Goal: Information Seeking & Learning: Find specific page/section

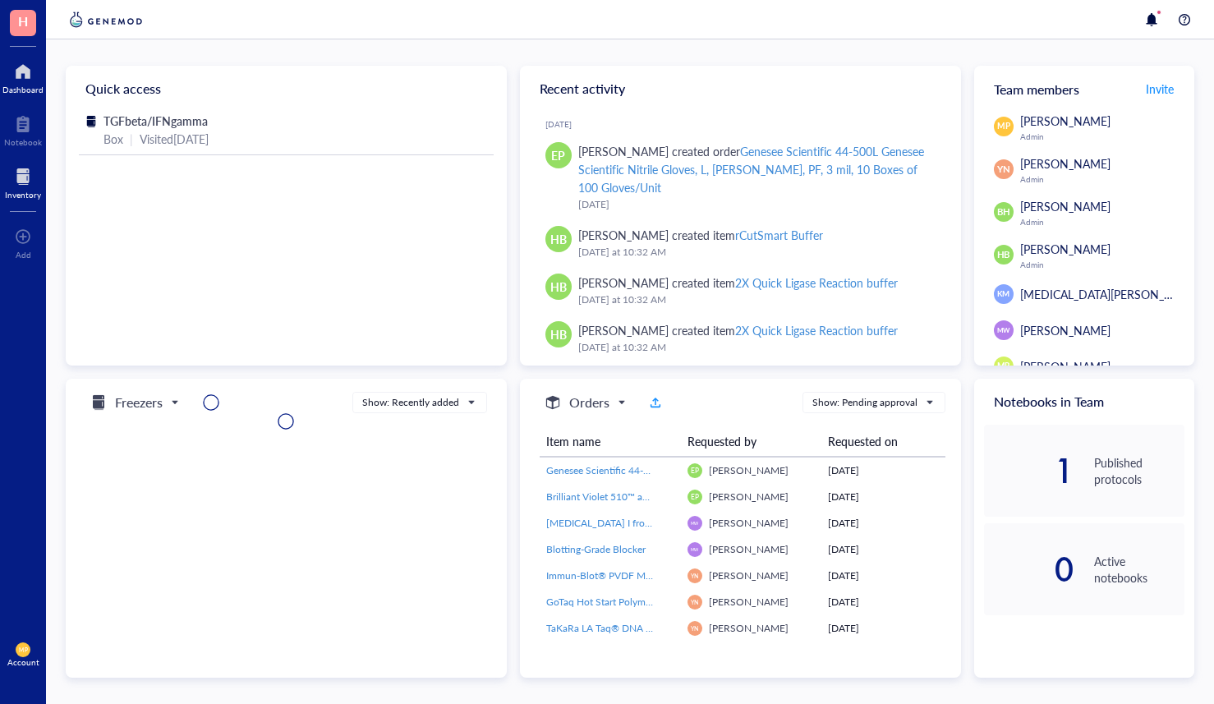
click at [11, 180] on div at bounding box center [23, 176] width 36 height 26
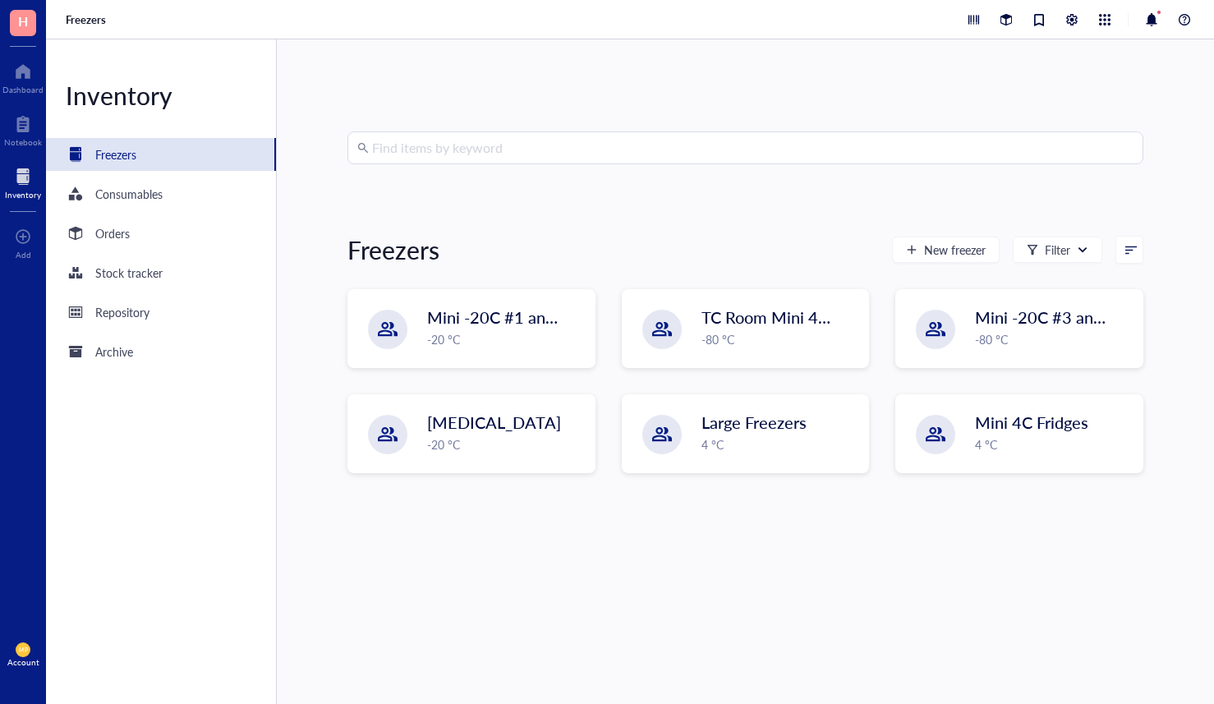
click at [519, 143] on input "search" at bounding box center [752, 147] width 761 height 31
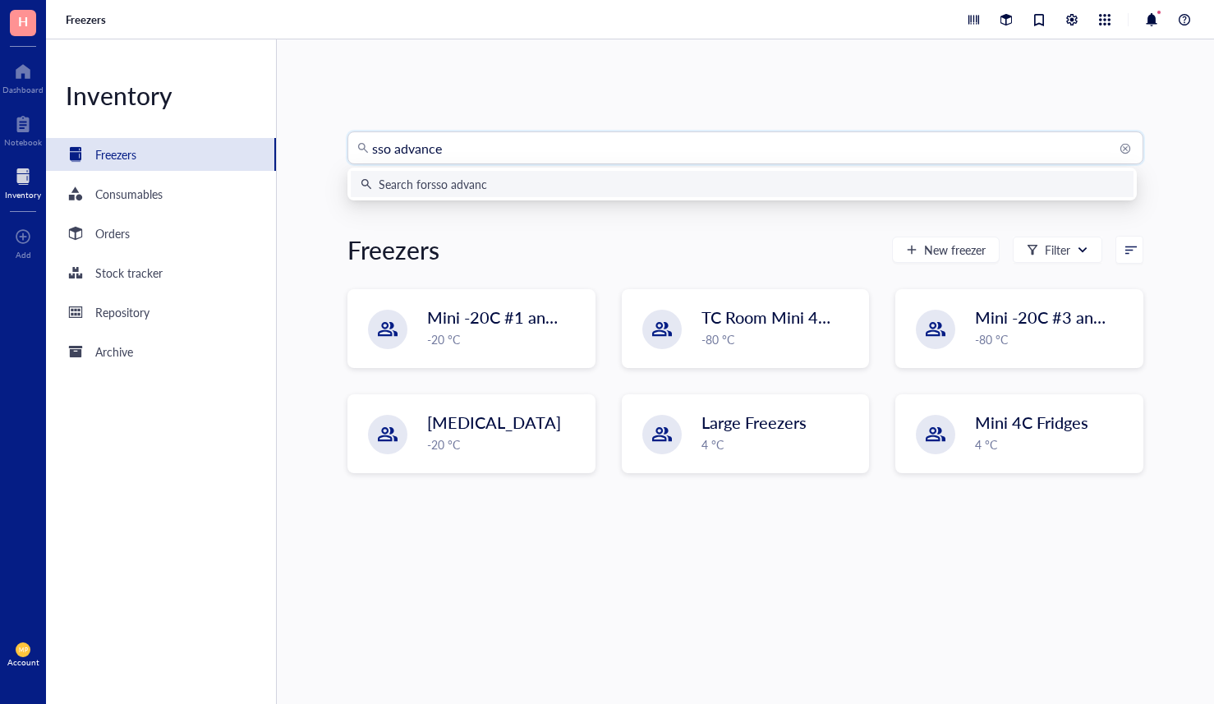
type input "sso advanced"
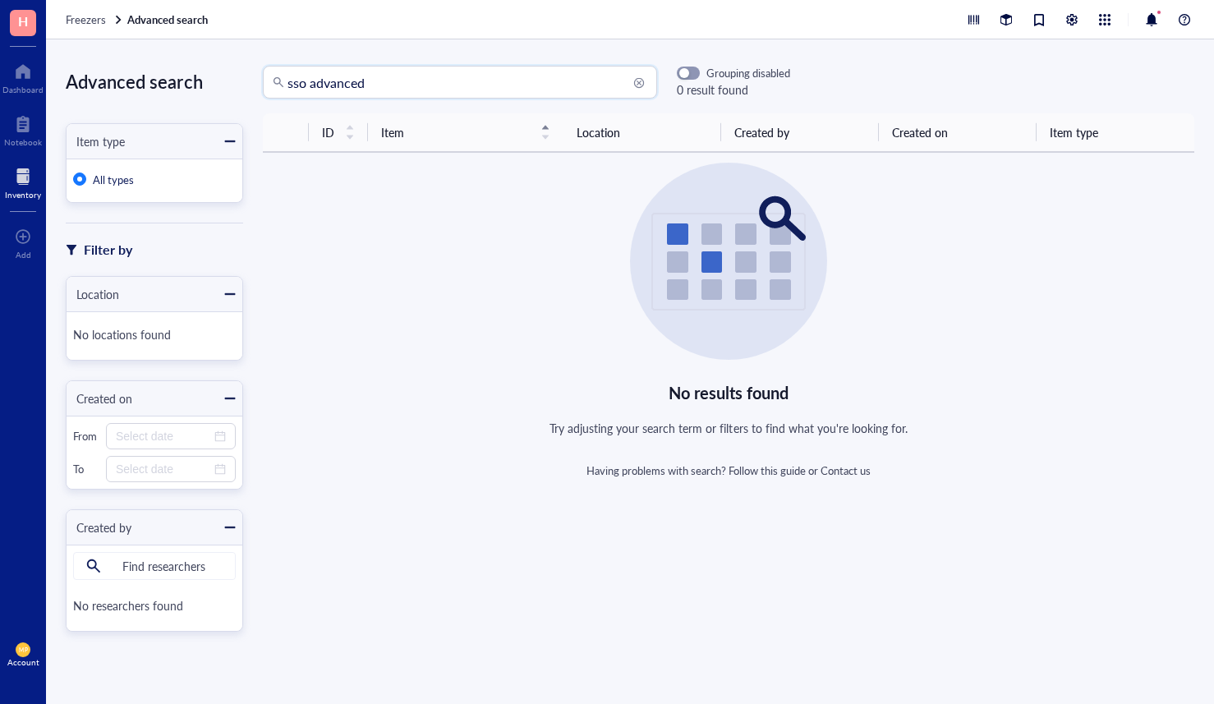
click at [465, 85] on input "sso advanced" at bounding box center [467, 82] width 360 height 31
click at [174, 574] on input "search" at bounding box center [174, 566] width 122 height 26
click at [375, 80] on input "search" at bounding box center [467, 82] width 360 height 31
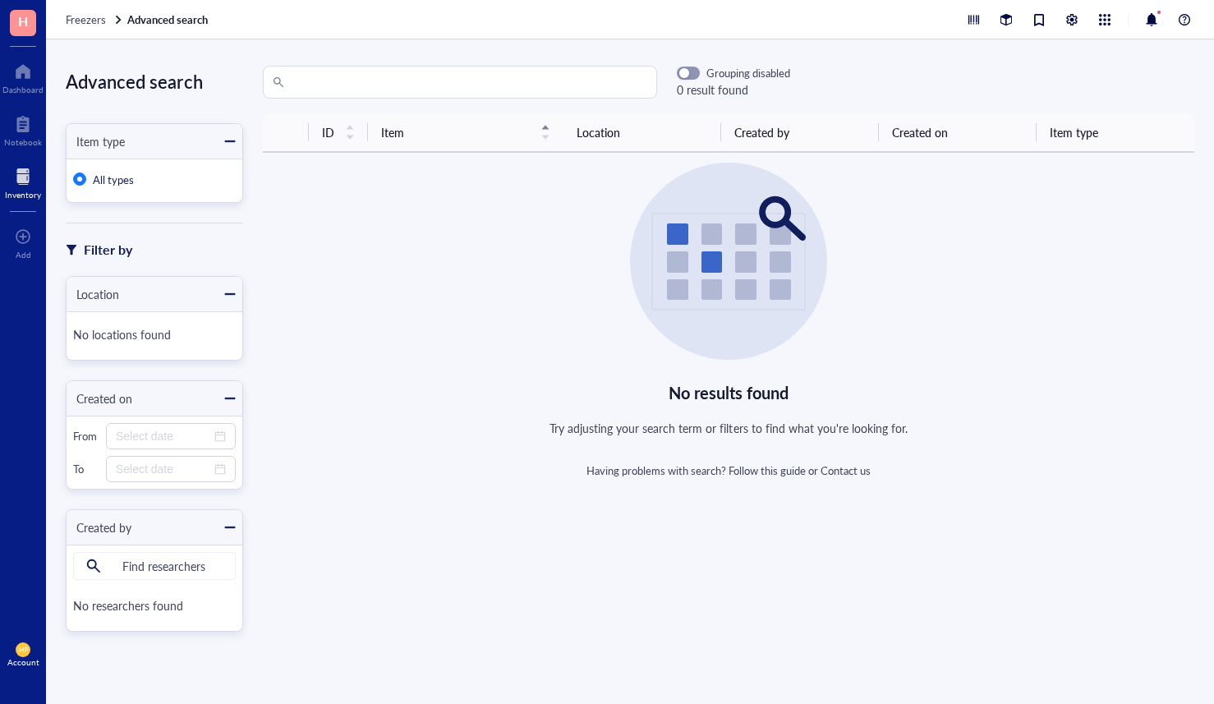
click at [24, 187] on div at bounding box center [23, 176] width 36 height 26
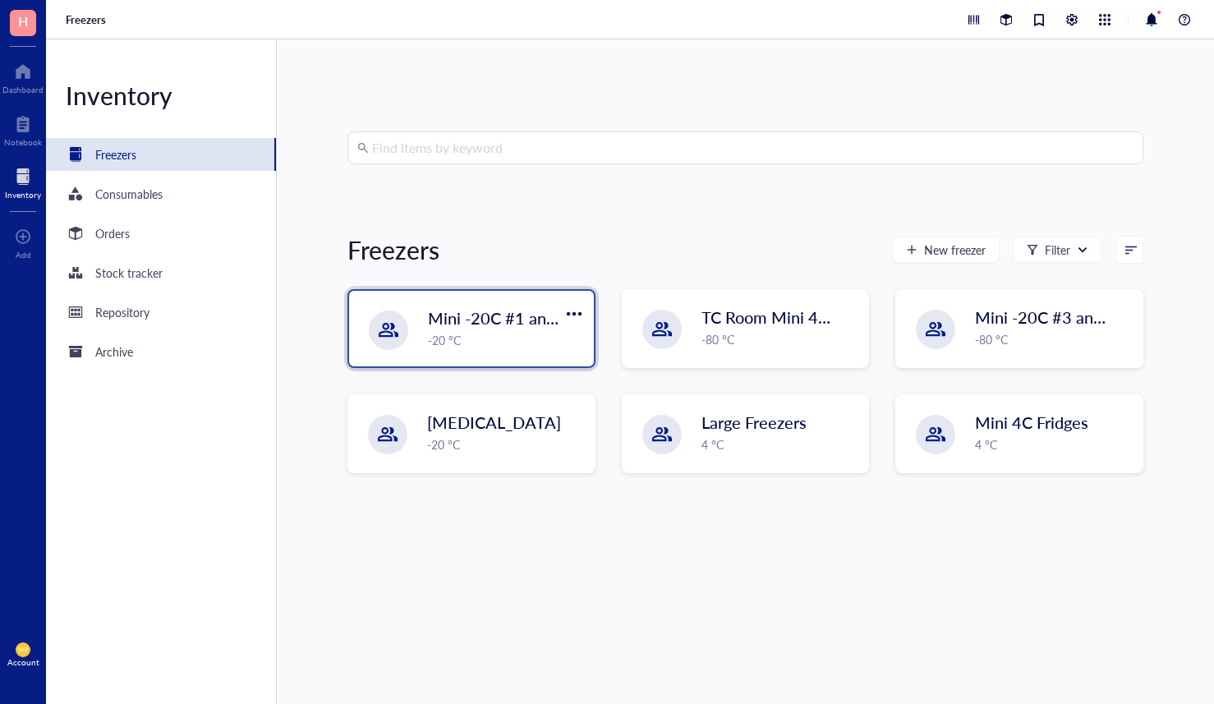
click at [477, 316] on span "Mini -20C #1 and #2" at bounding box center [503, 317] width 151 height 23
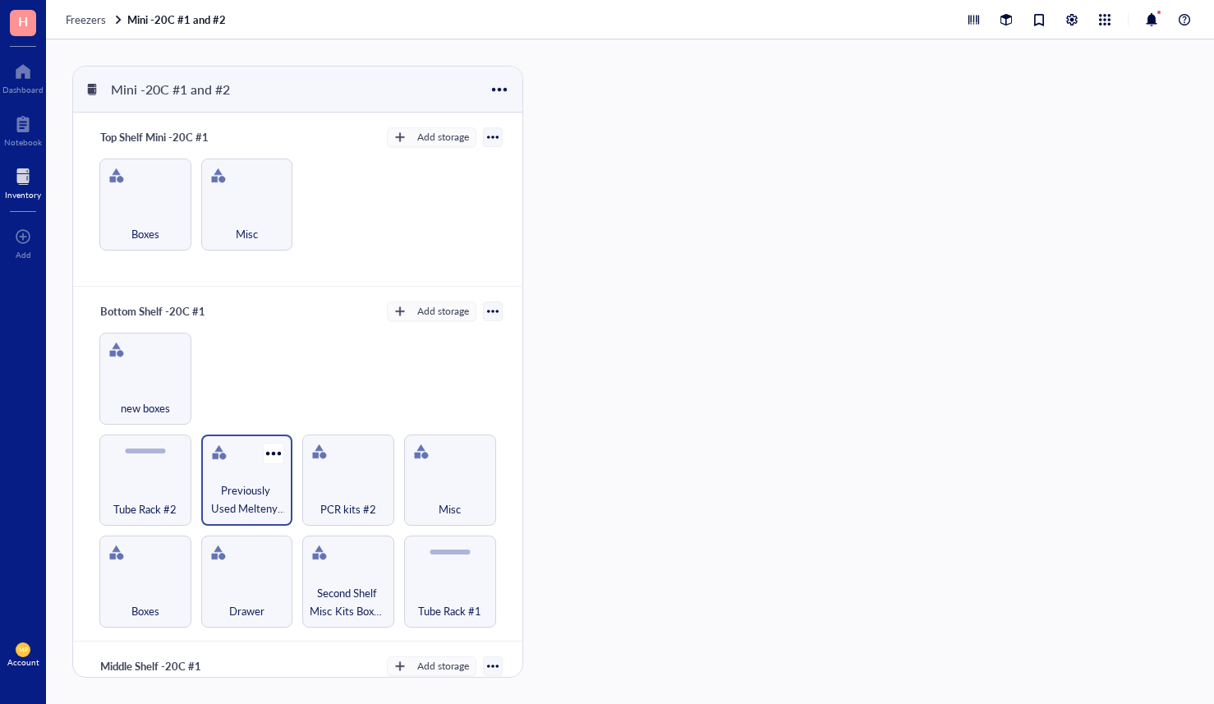
click at [251, 485] on span "Previously Used Meltenyi M Tubes" at bounding box center [247, 499] width 76 height 36
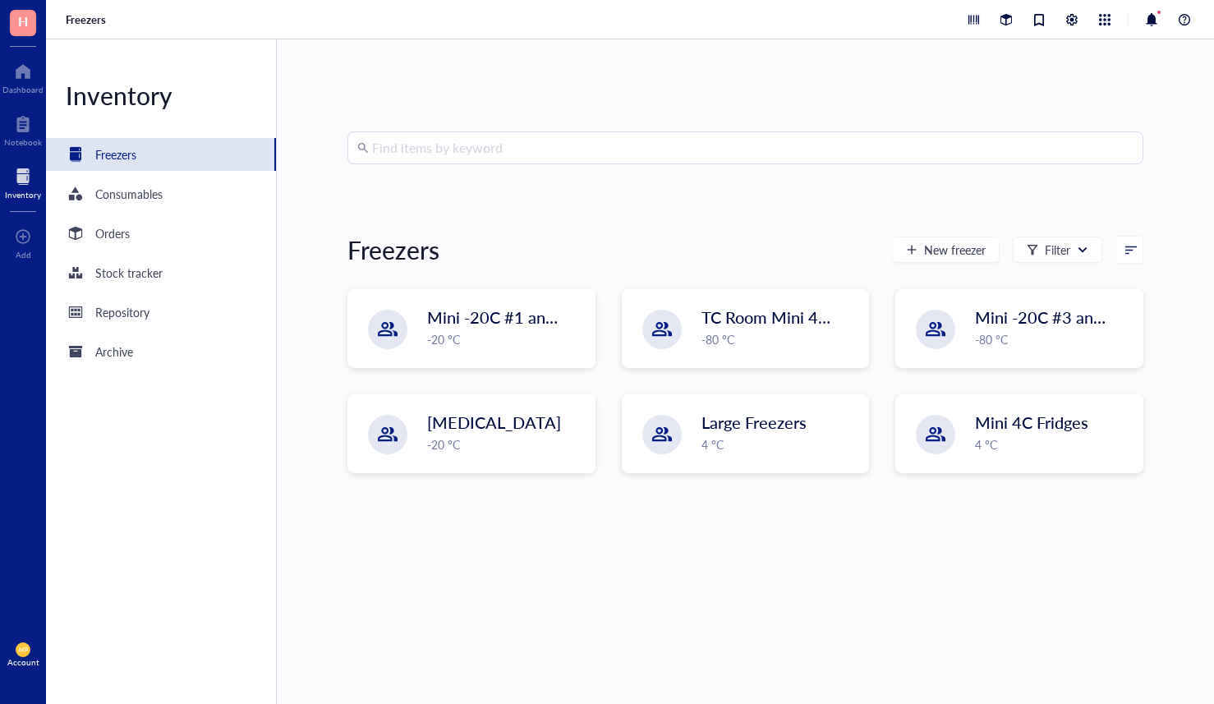
click at [441, 179] on div "Find items by keyword Freezers New freezer Filter Mini -20C #1 and #2 -20 °C TC…" at bounding box center [745, 371] width 796 height 481
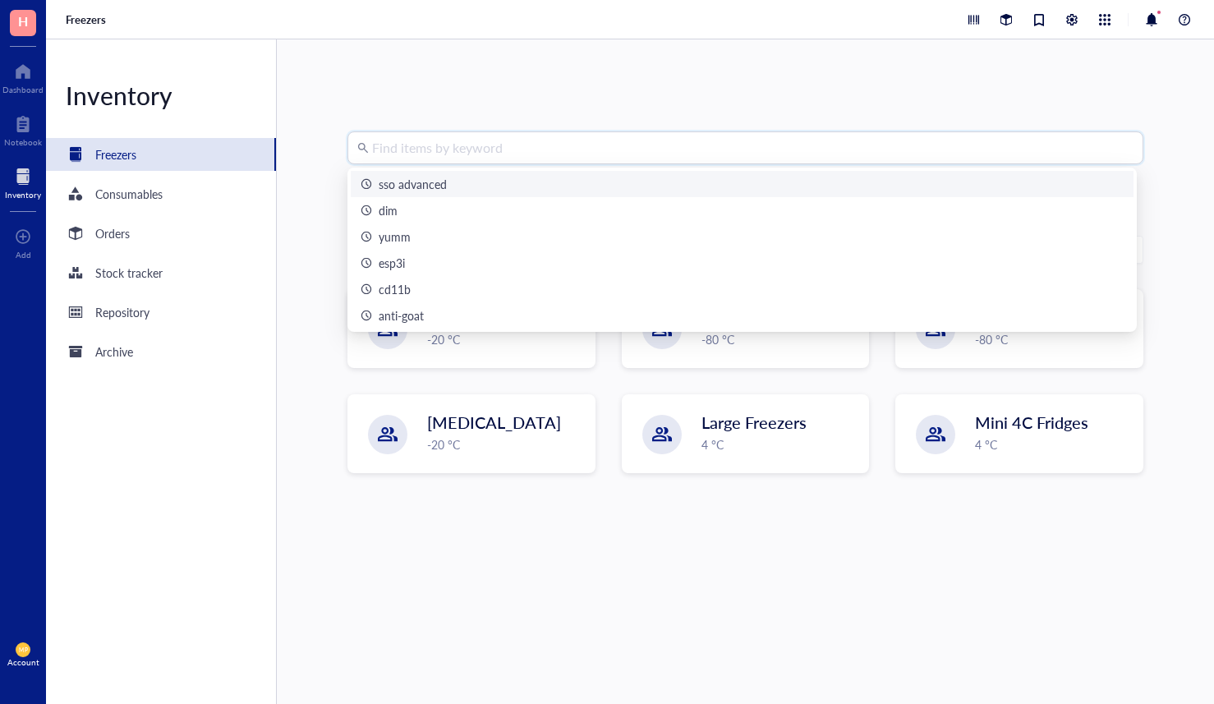
click at [468, 145] on input "search" at bounding box center [752, 147] width 761 height 31
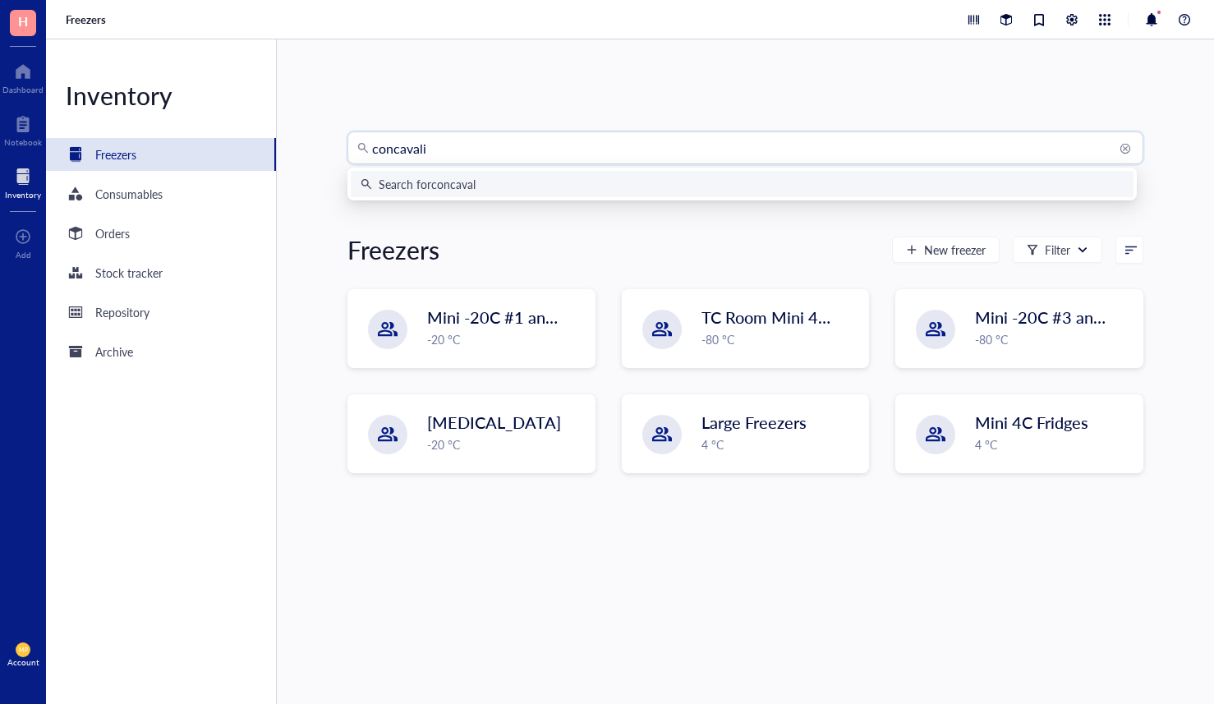
type input "concavalin"
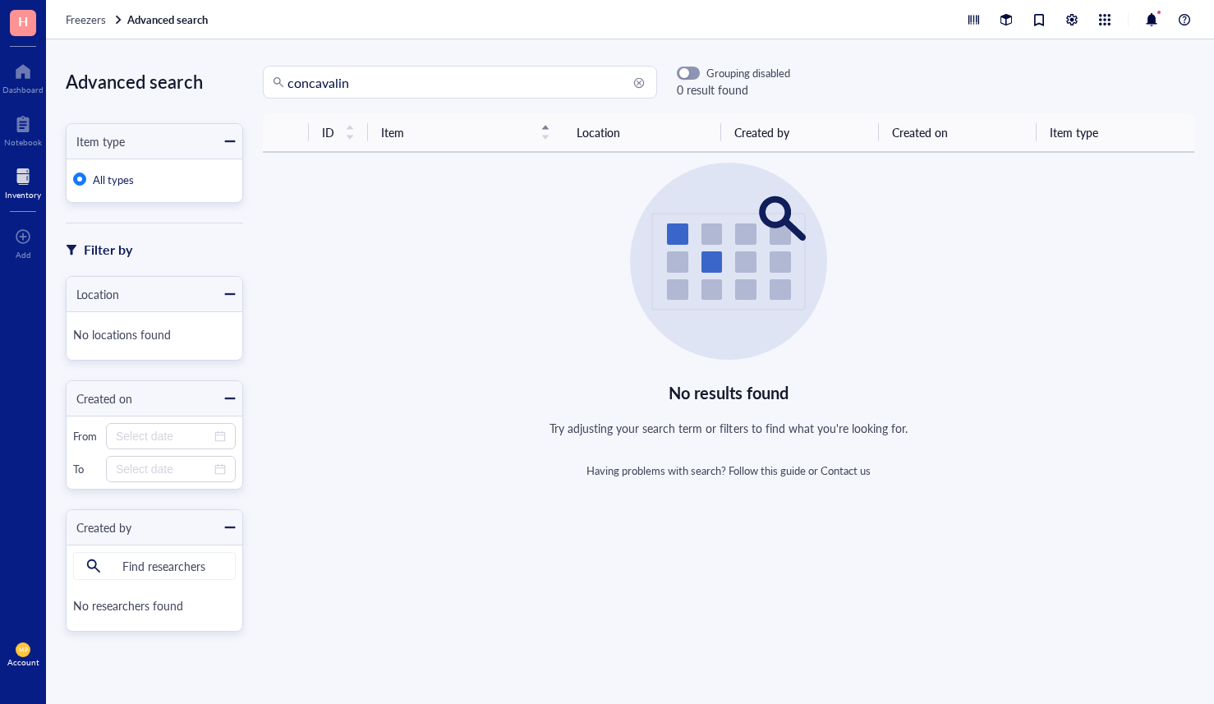
click at [130, 349] on div "No locations found" at bounding box center [154, 336] width 163 height 34
click at [131, 331] on div "No locations found" at bounding box center [154, 336] width 163 height 34
click at [32, 135] on div at bounding box center [23, 124] width 38 height 26
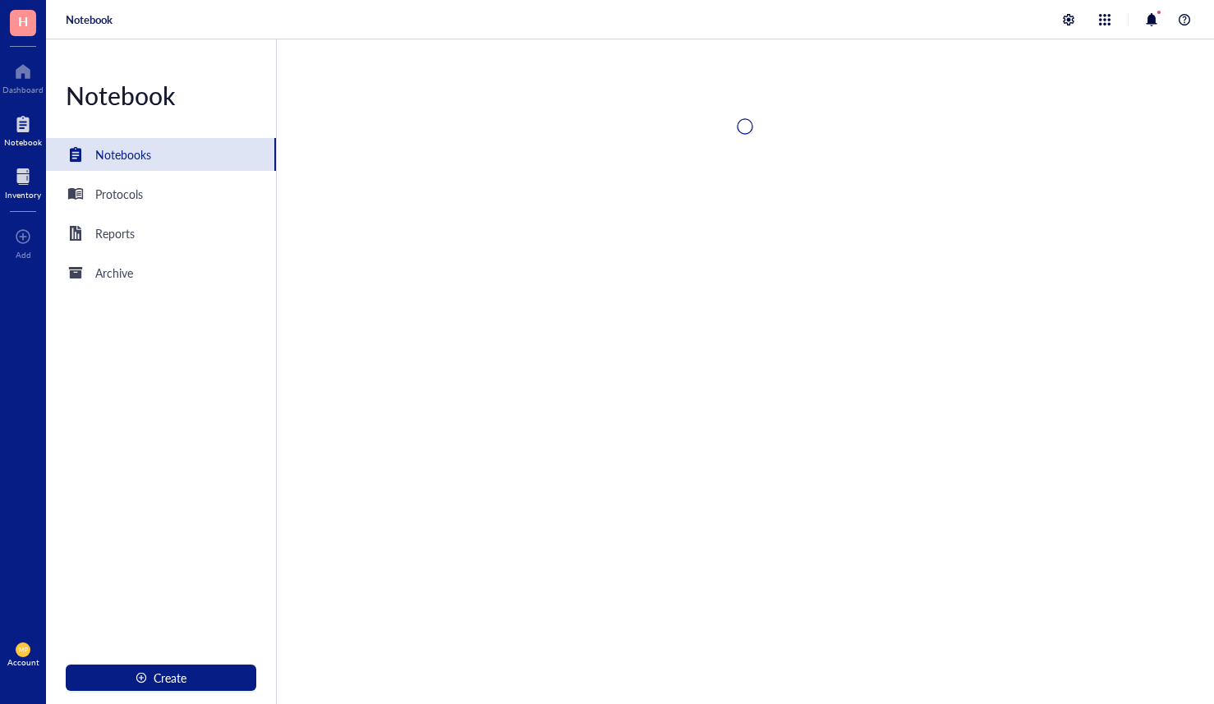
click at [28, 181] on div at bounding box center [23, 176] width 36 height 26
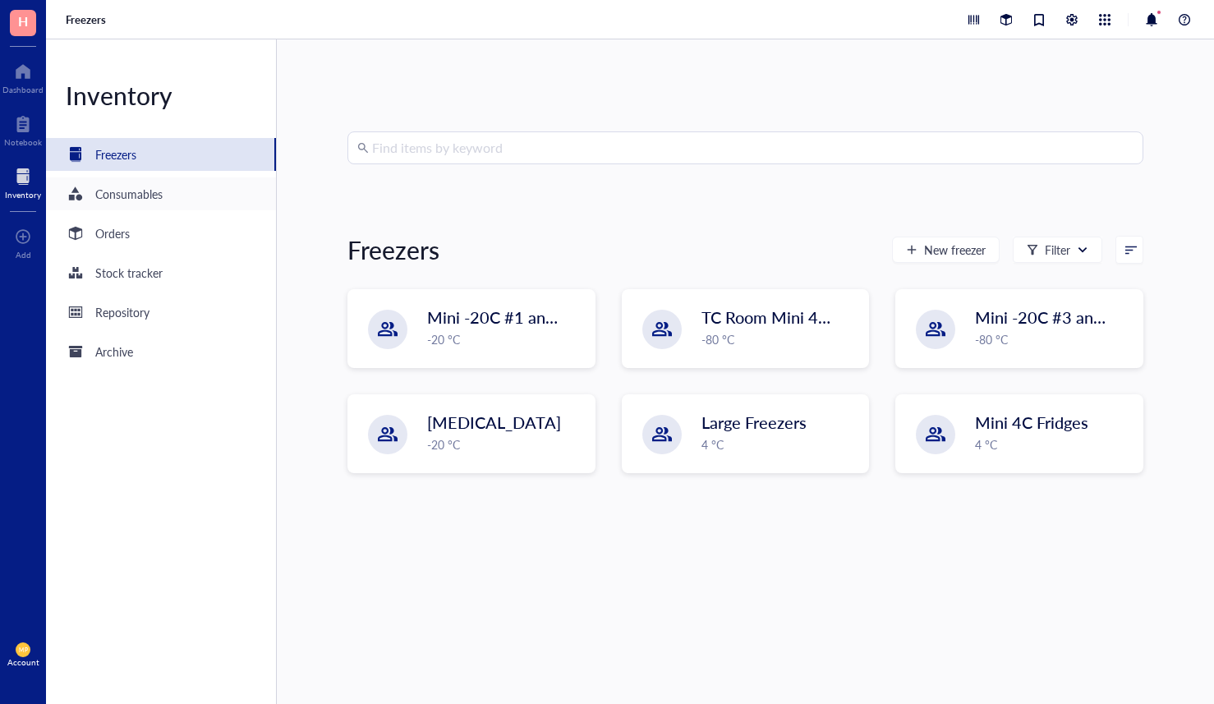
click at [147, 190] on div "Consumables" at bounding box center [128, 194] width 67 height 18
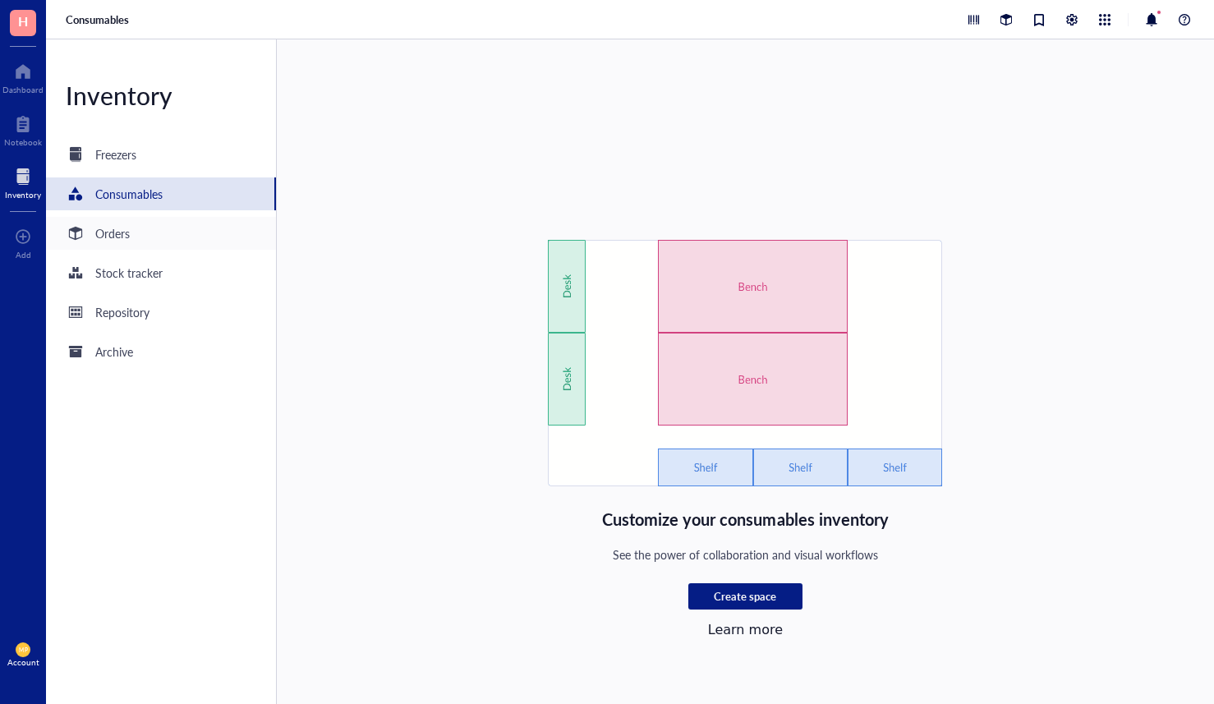
click at [127, 236] on div "Orders" at bounding box center [112, 233] width 34 height 18
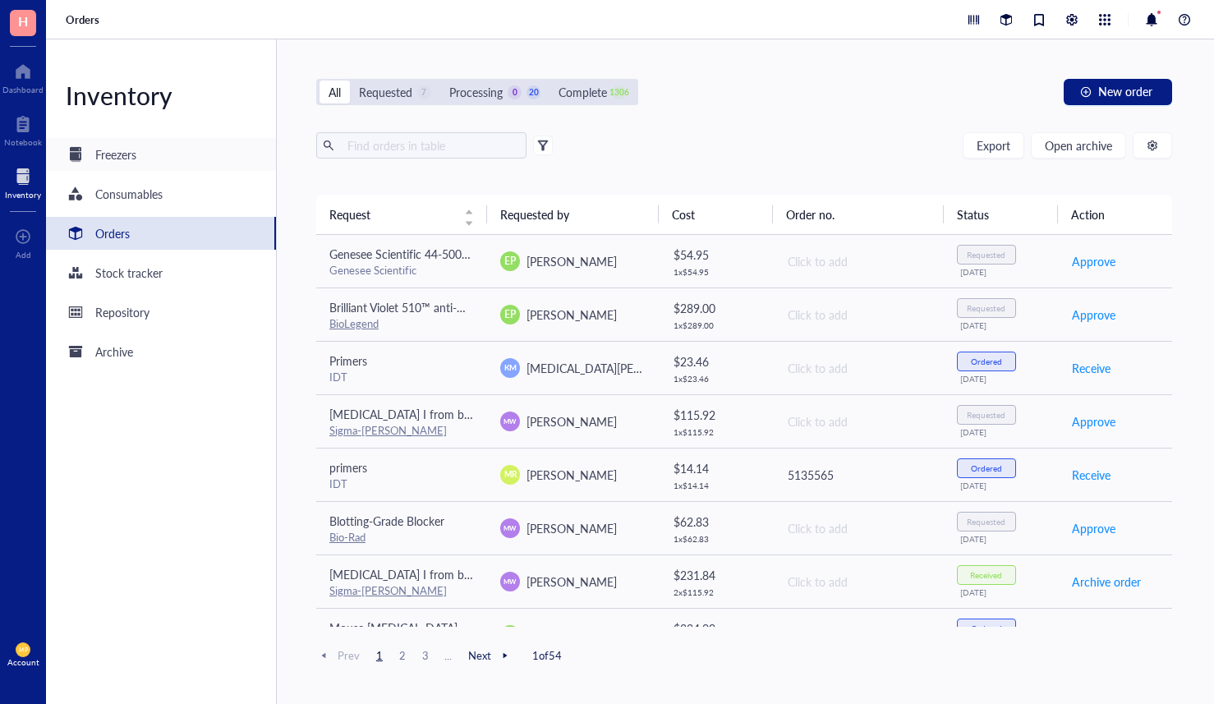
click at [148, 167] on div "Freezers" at bounding box center [161, 154] width 230 height 33
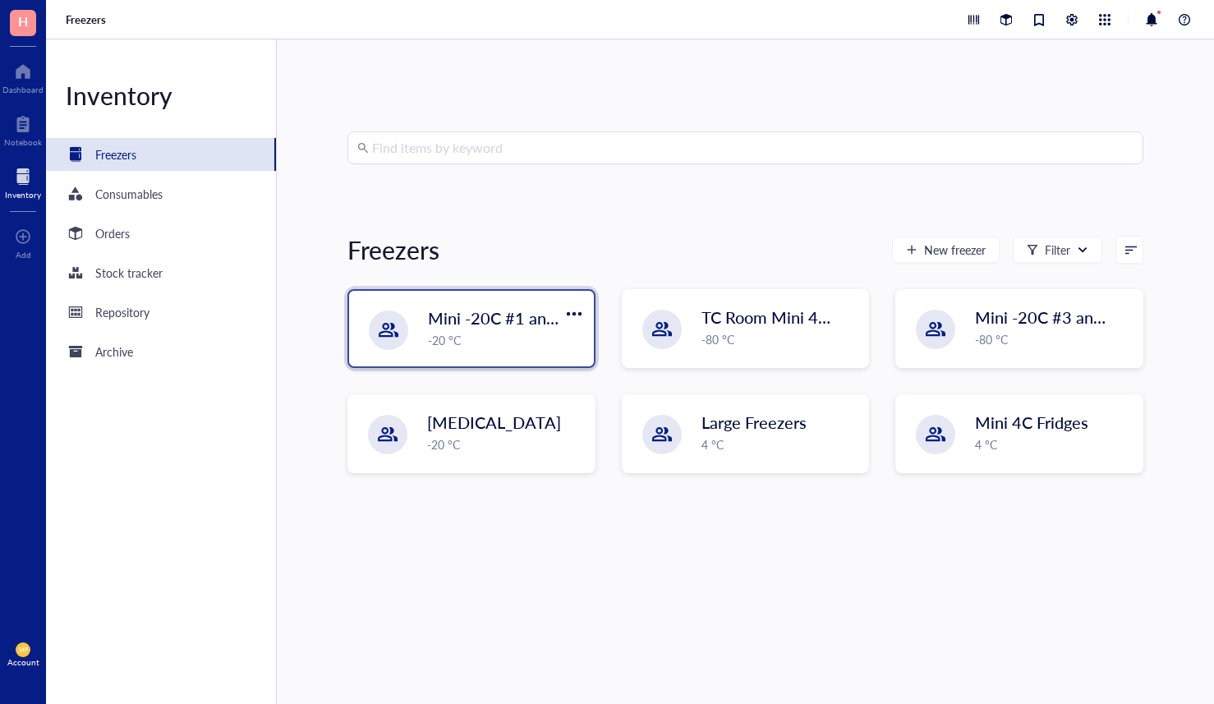
click at [520, 336] on div "-20 °C" at bounding box center [506, 340] width 156 height 18
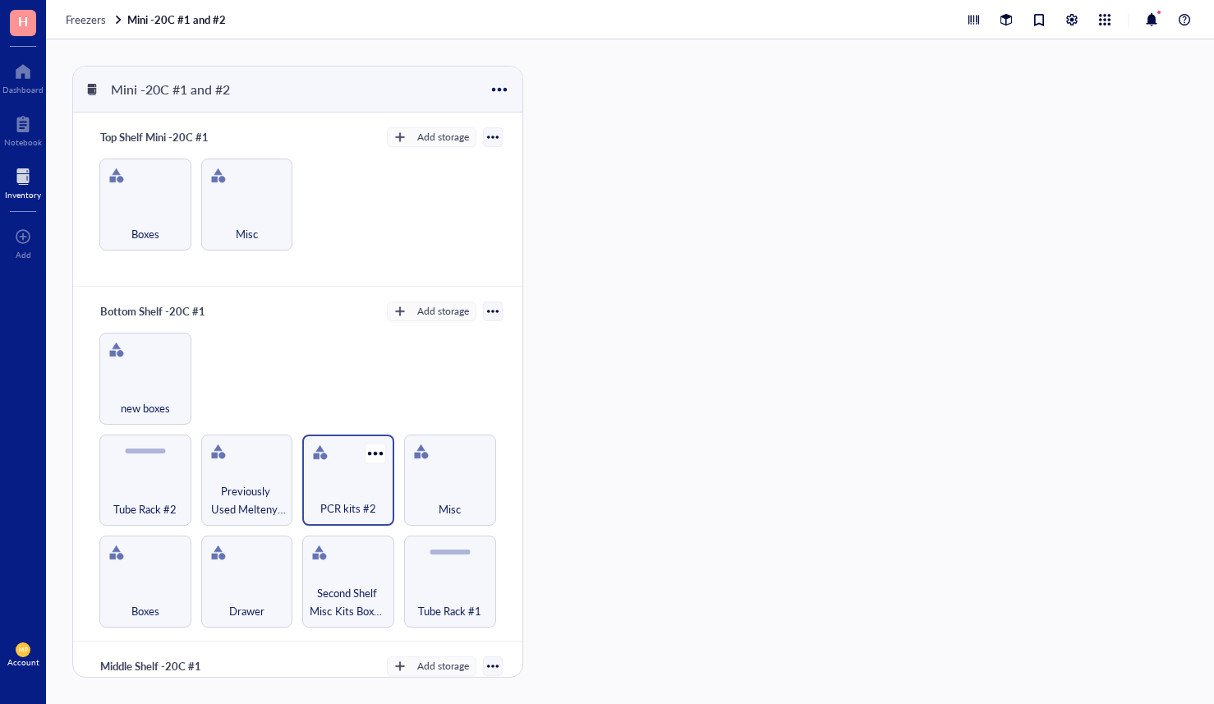
click at [329, 474] on div "PCR kits #2" at bounding box center [348, 481] width 92 height 92
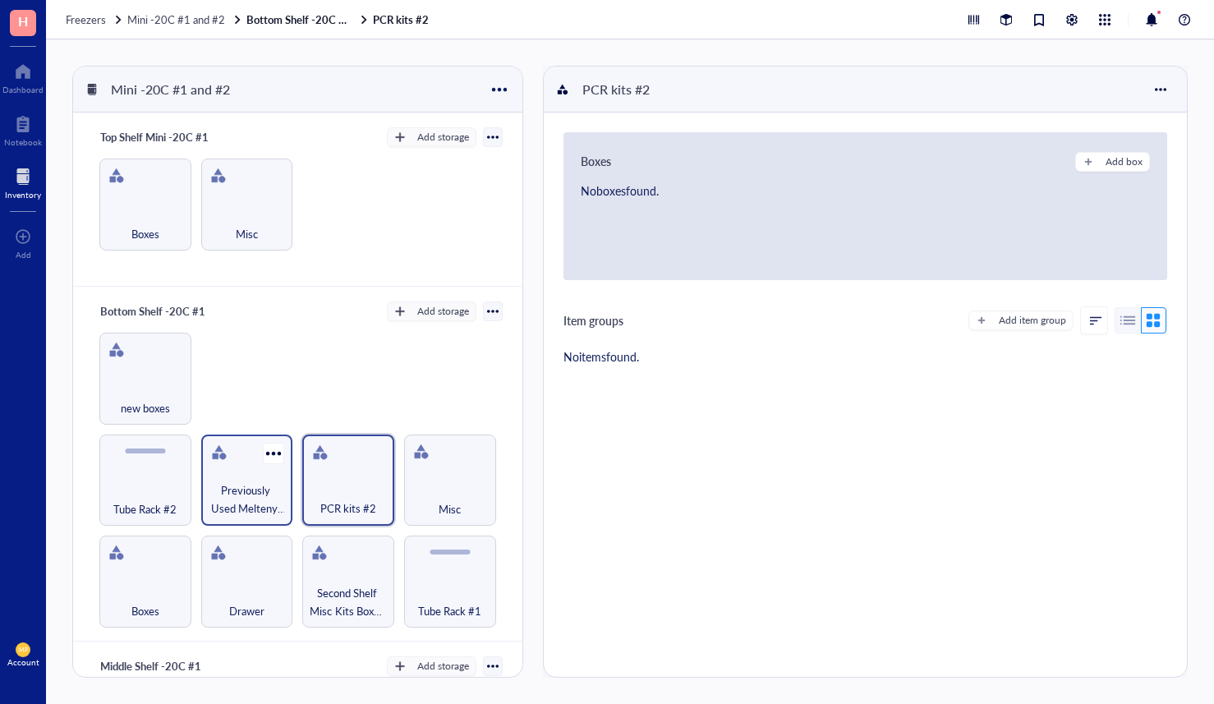
click at [257, 485] on span "Previously Used Meltenyi M Tubes" at bounding box center [247, 499] width 76 height 36
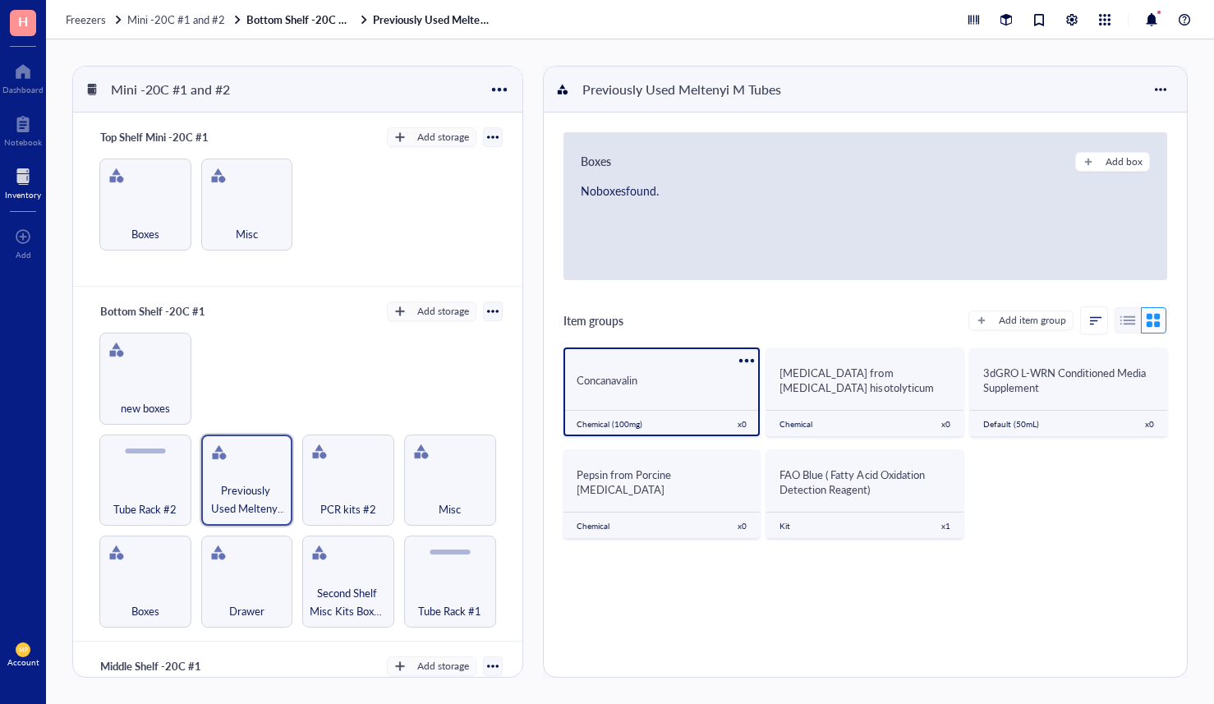
click at [647, 388] on div "Concanavalin" at bounding box center [661, 378] width 197 height 31
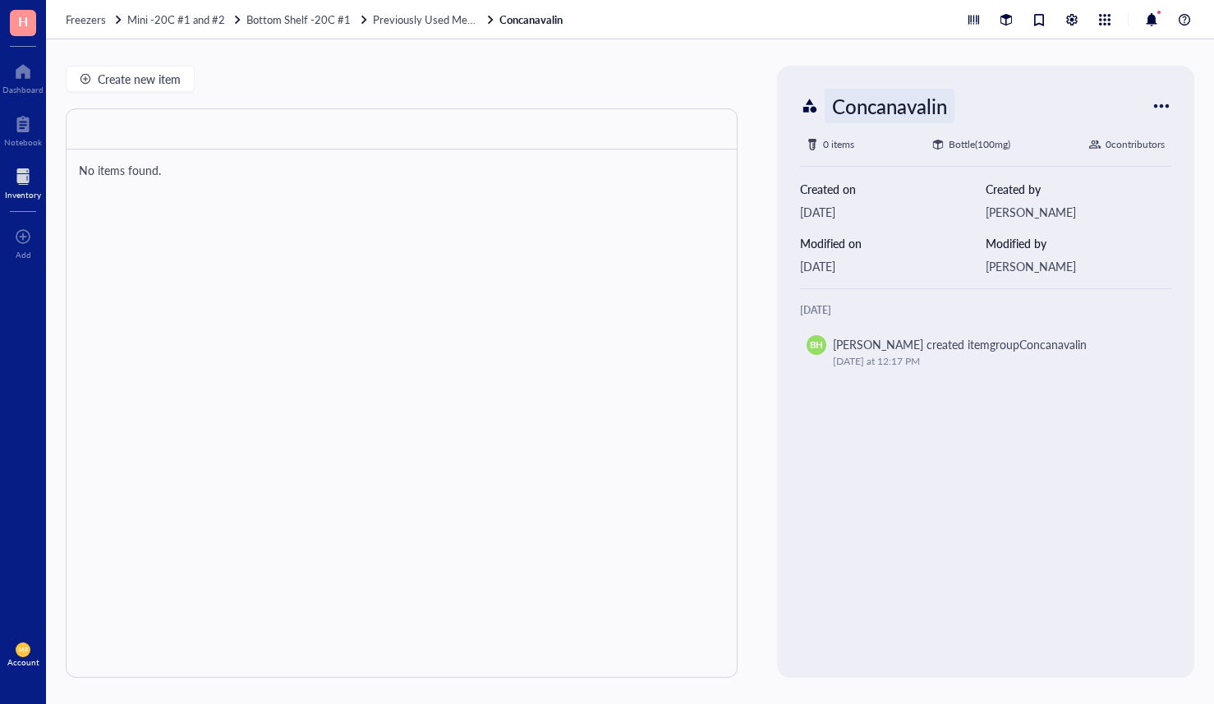
click at [835, 108] on div "Concanavalin" at bounding box center [890, 106] width 130 height 34
click at [835, 108] on input "Concanavalin" at bounding box center [906, 106] width 161 height 33
click at [24, 124] on div at bounding box center [23, 124] width 38 height 26
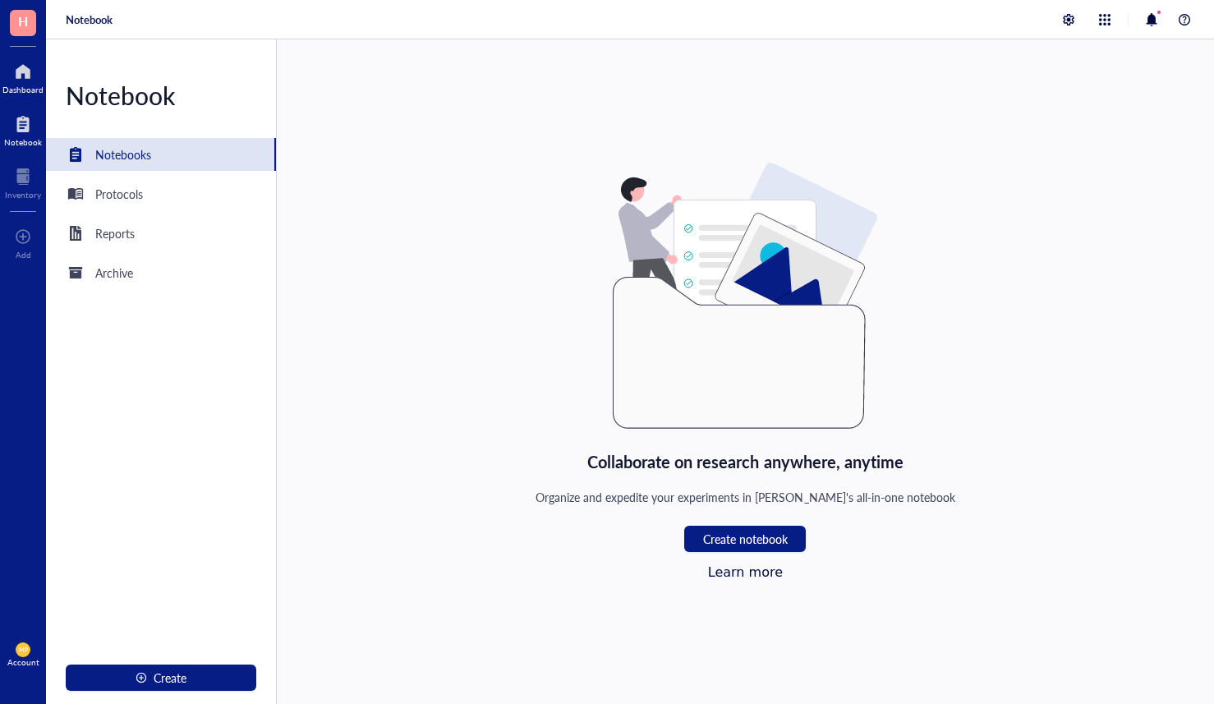
click at [16, 71] on div at bounding box center [22, 71] width 41 height 26
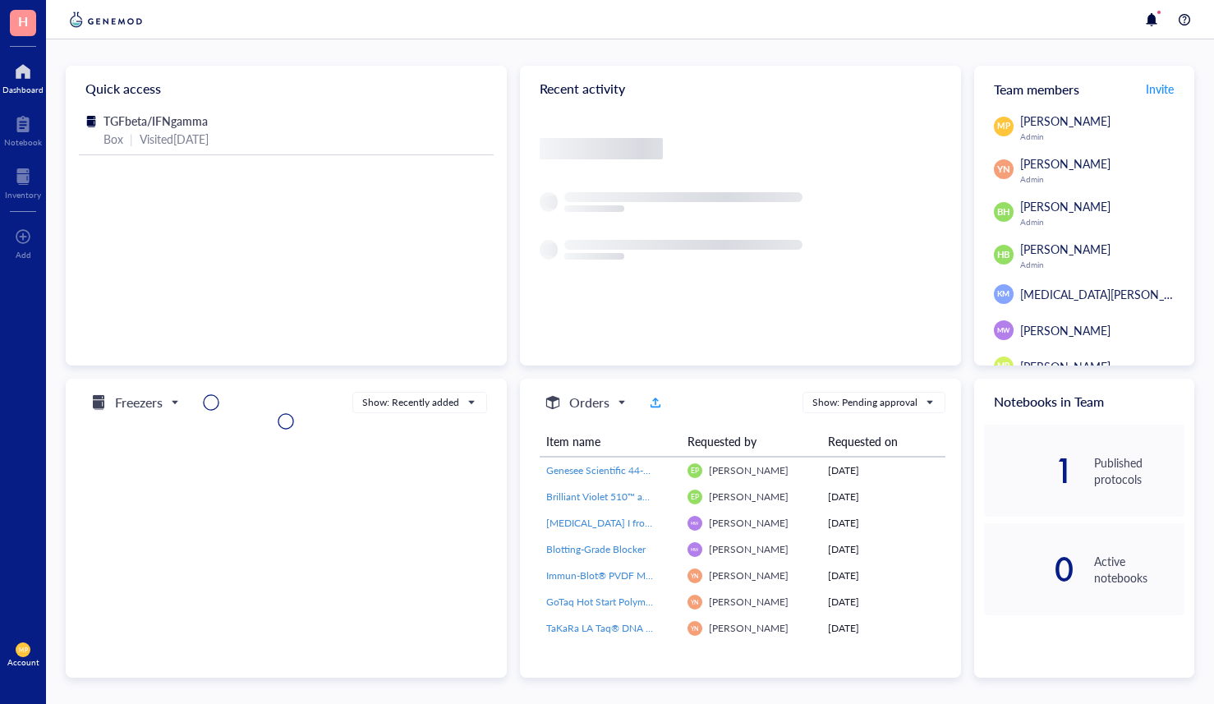
click at [25, 39] on div "H" at bounding box center [23, 23] width 46 height 46
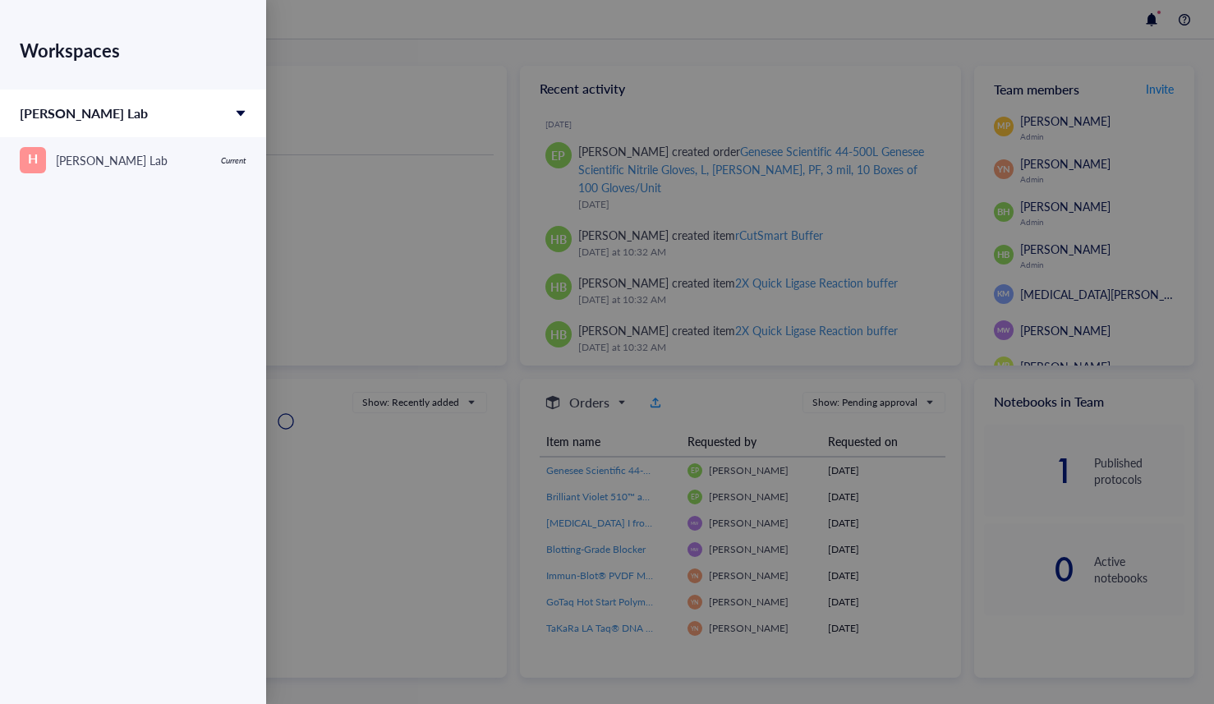
click at [343, 107] on div at bounding box center [607, 352] width 1214 height 704
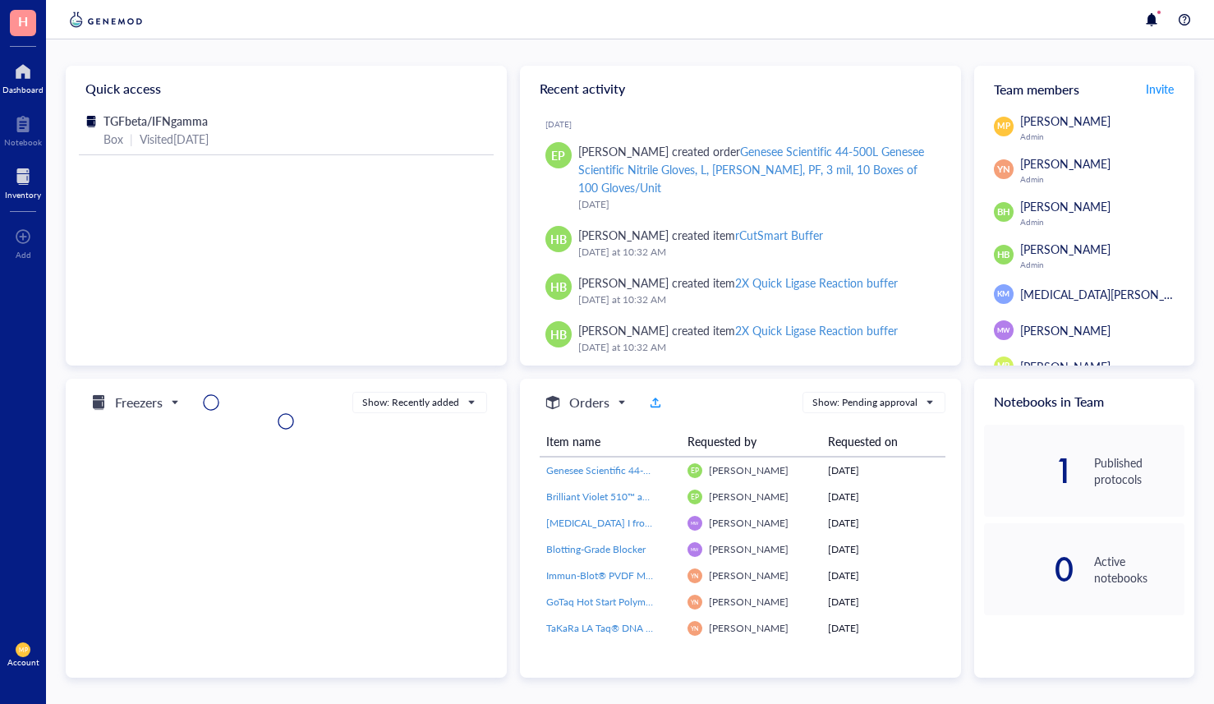
click at [27, 172] on div at bounding box center [23, 176] width 36 height 26
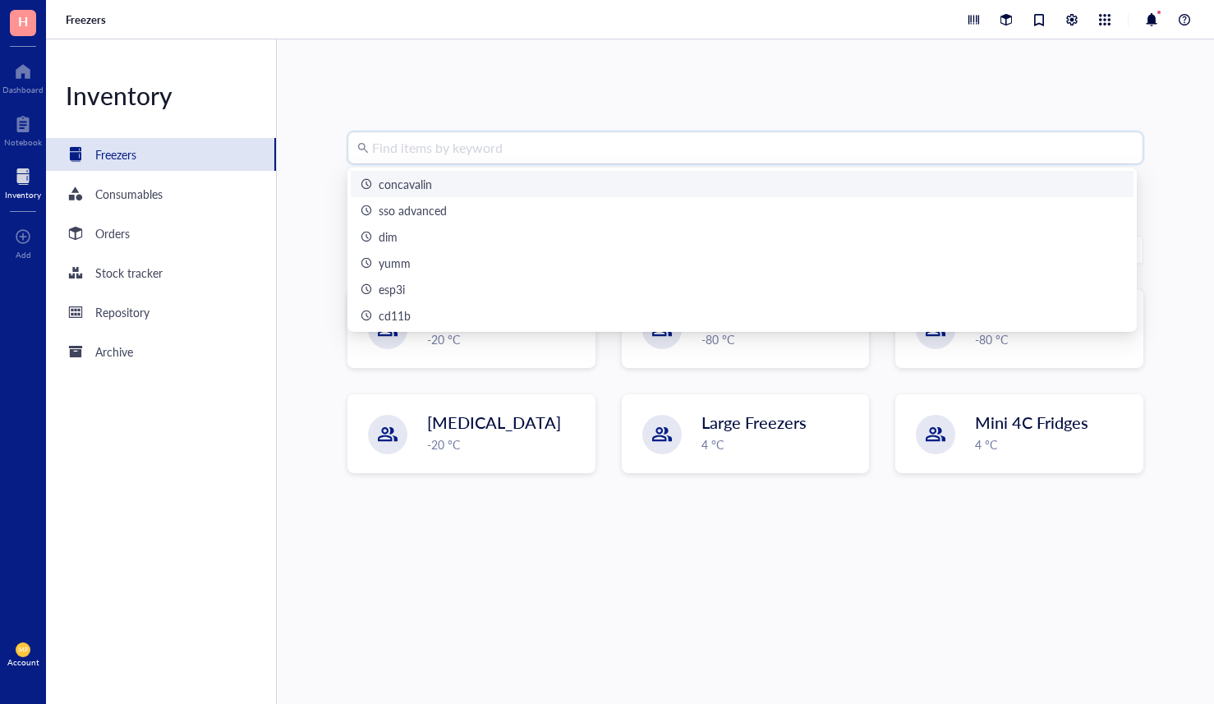
click at [485, 150] on input "search" at bounding box center [752, 147] width 761 height 31
paste input "Concanavalin"
type input "Concanavalin"
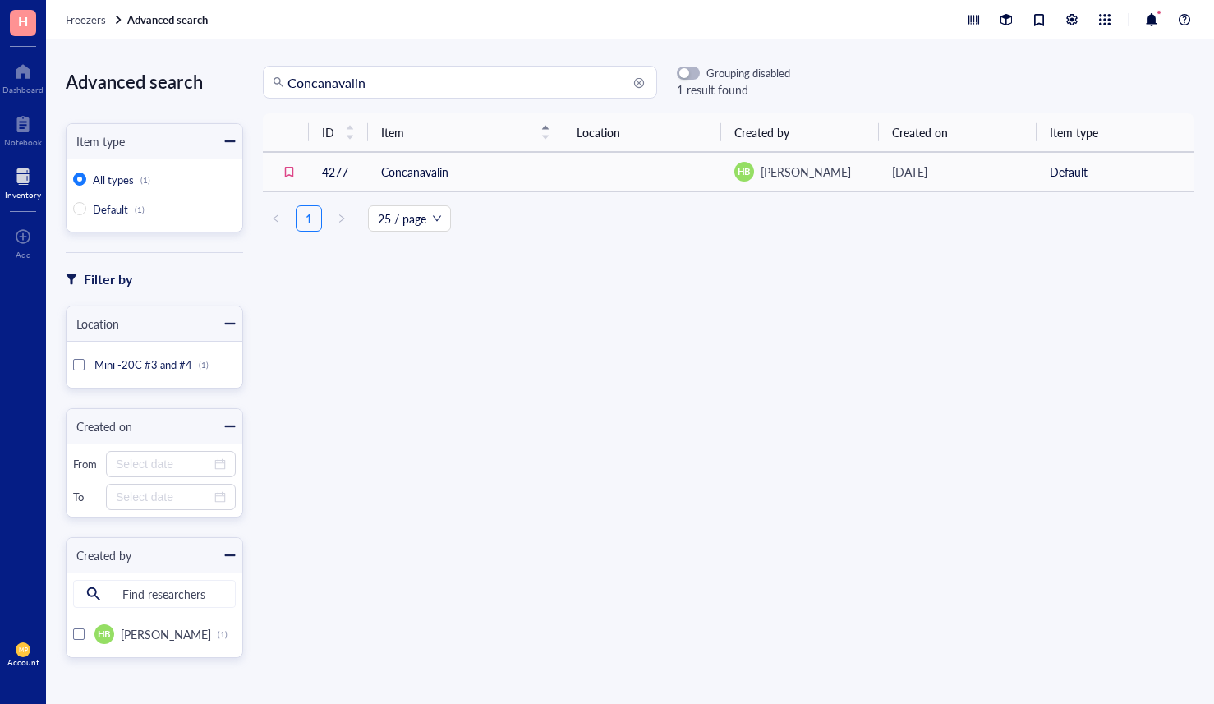
click at [521, 414] on div "ID Item Location Created by Created on Item type 4277 Concanavalin HB [PERSON_N…" at bounding box center [728, 379] width 971 height 533
click at [390, 83] on input "Concanavalin" at bounding box center [467, 82] width 360 height 31
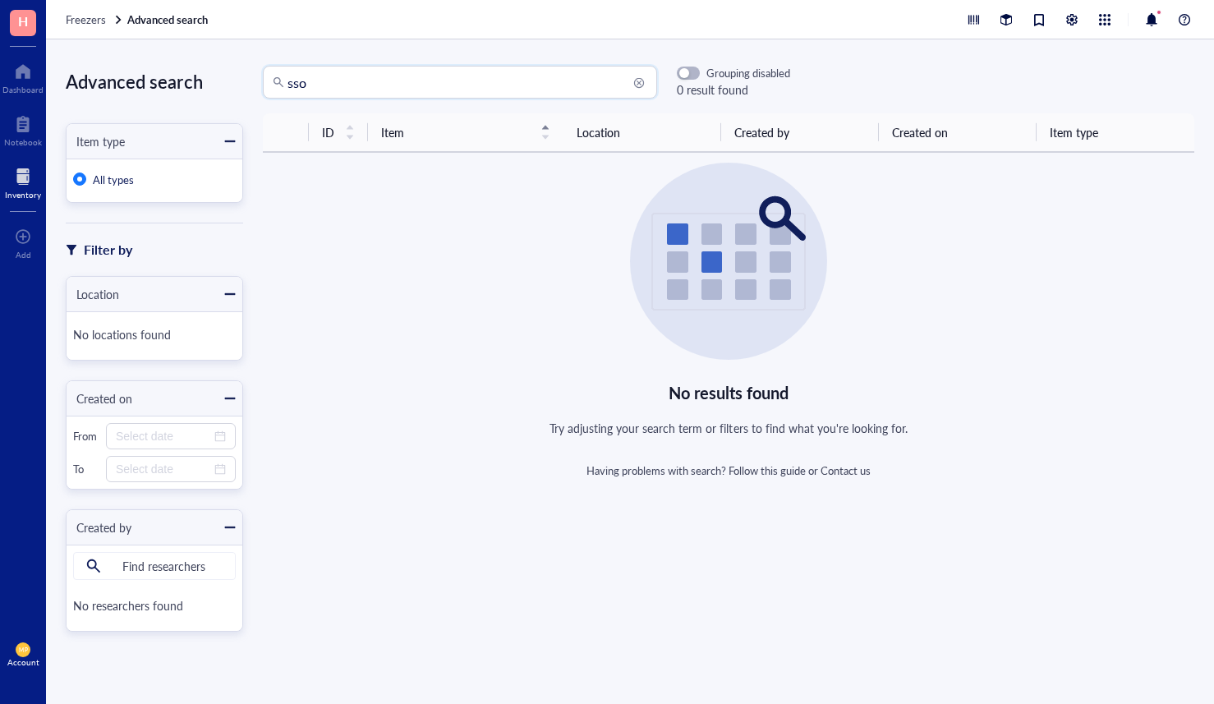
click at [298, 80] on input "sso" at bounding box center [467, 82] width 360 height 31
type input "cpt"
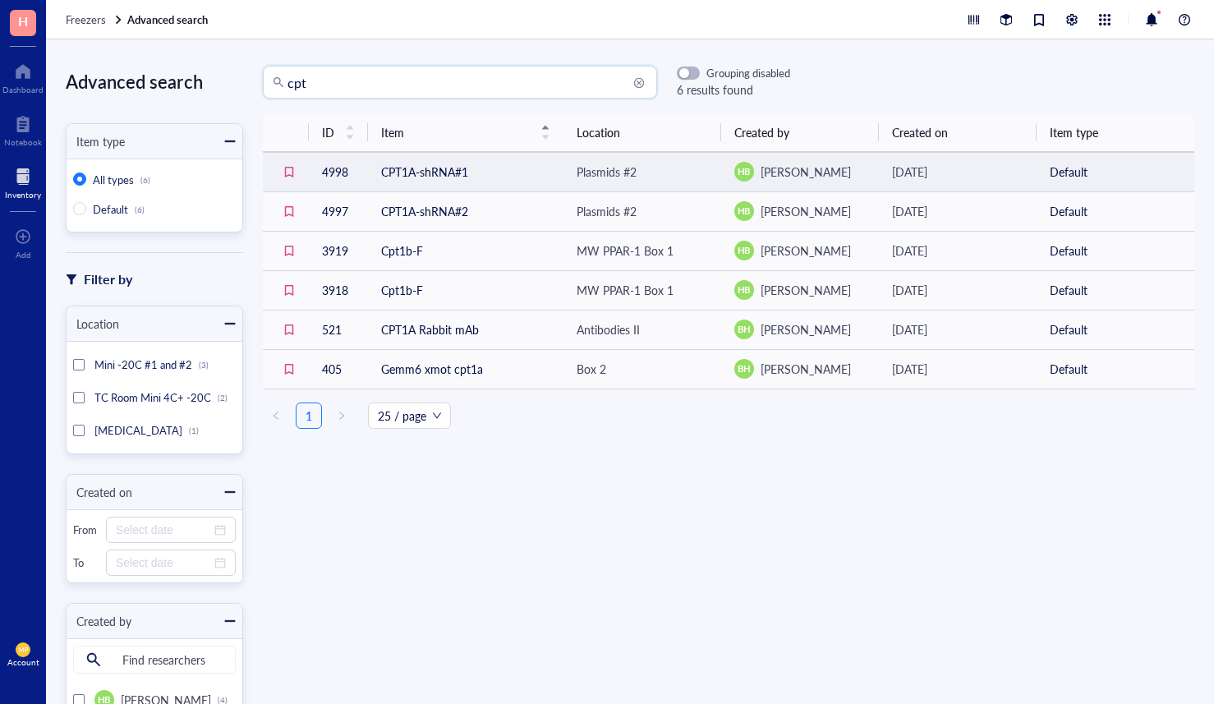
click at [517, 166] on td "CPT1A-shRNA#1" at bounding box center [465, 171] width 195 height 39
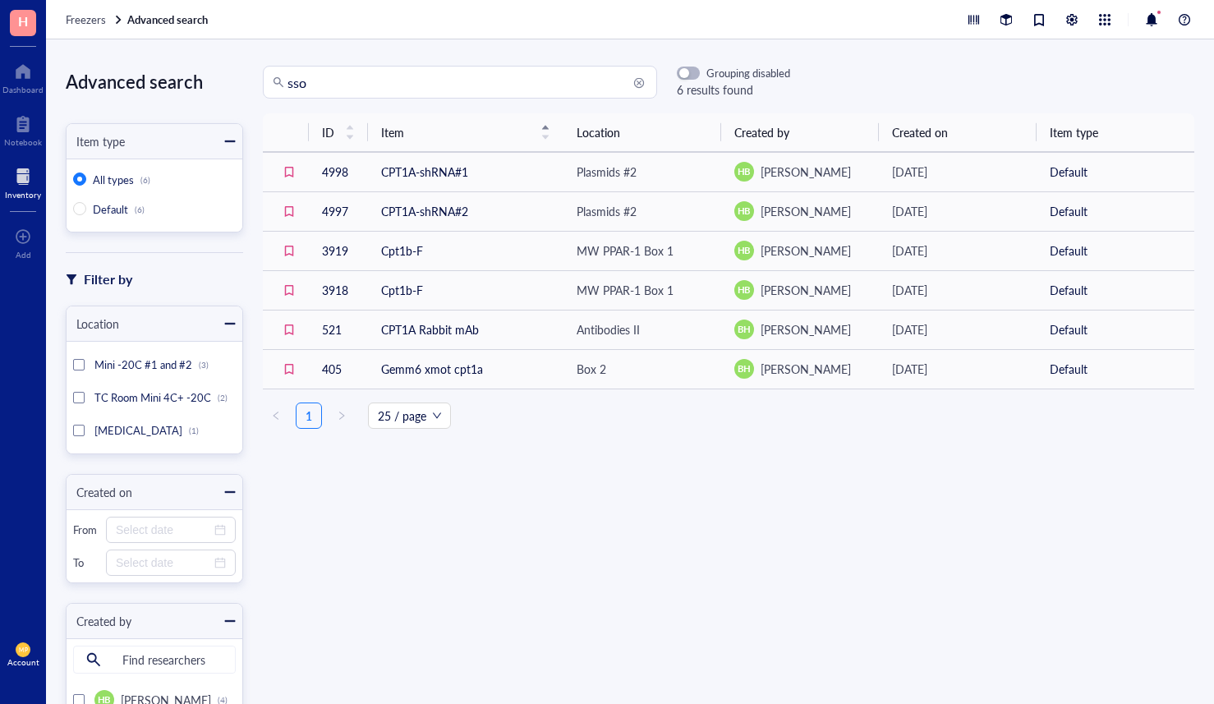
type input "sso"
